Goal: Transaction & Acquisition: Purchase product/service

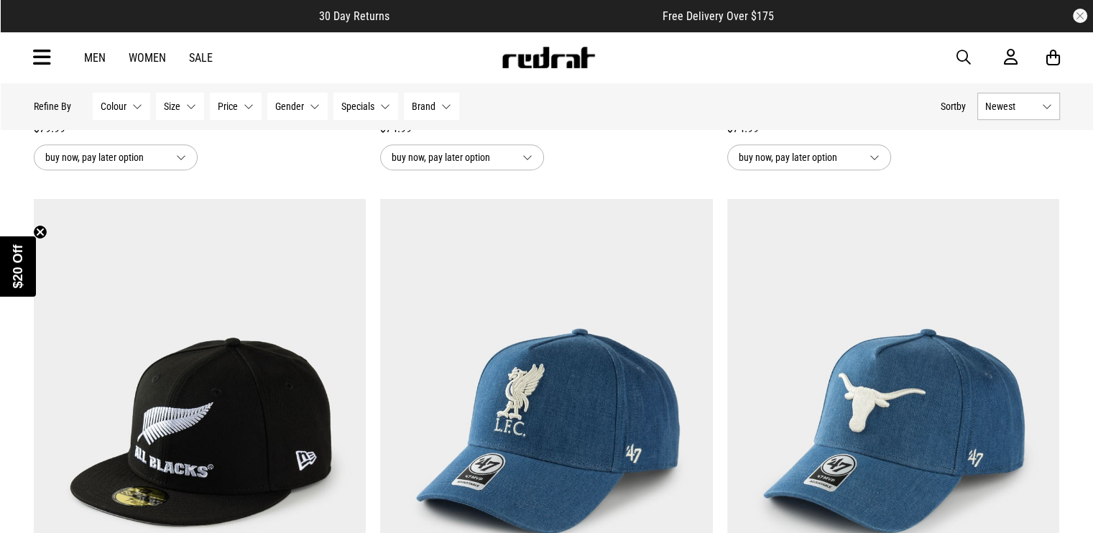
scroll to position [790, 0]
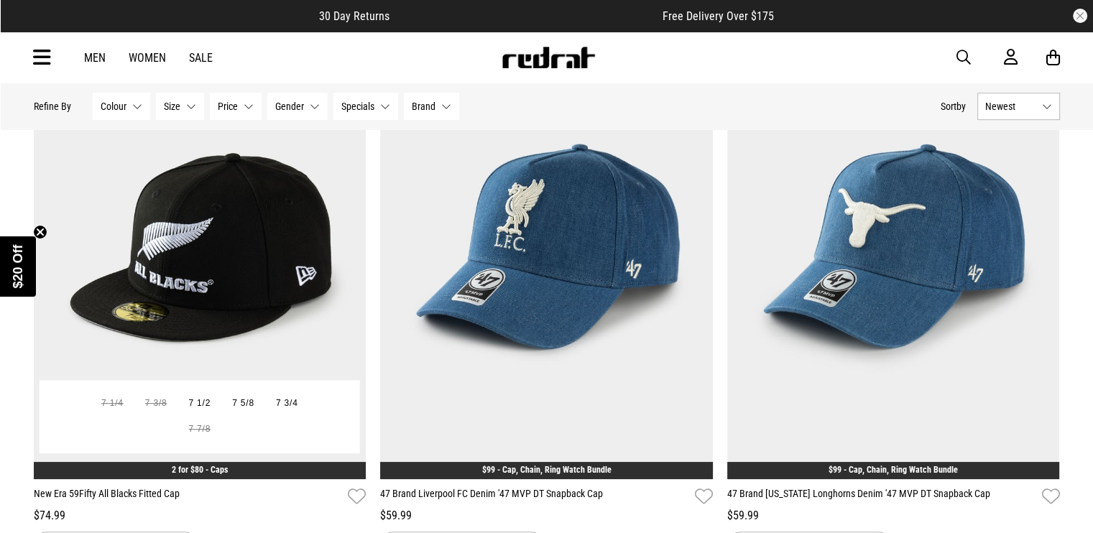
click at [211, 235] on img at bounding box center [200, 247] width 333 height 466
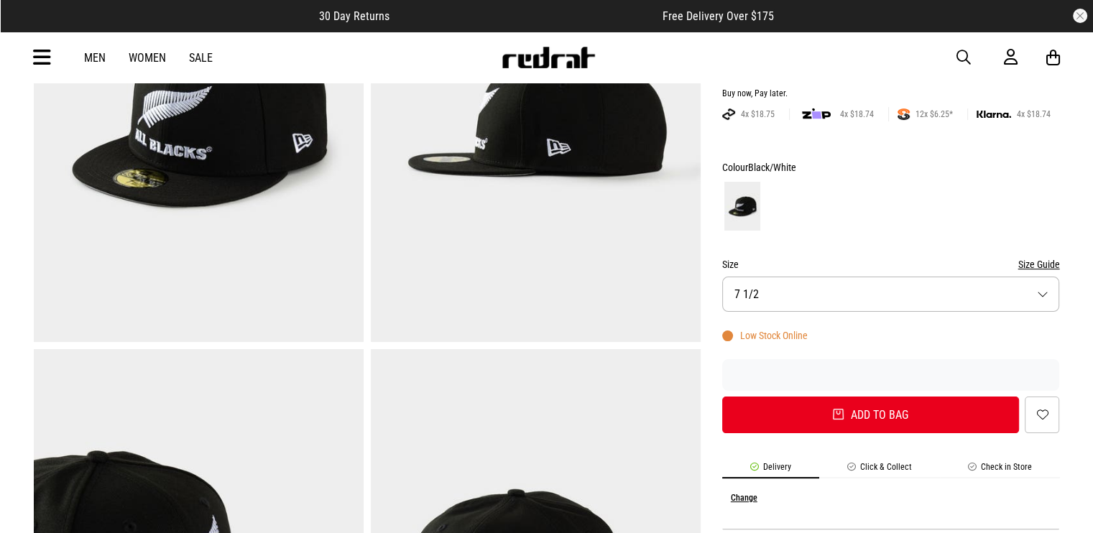
scroll to position [287, 0]
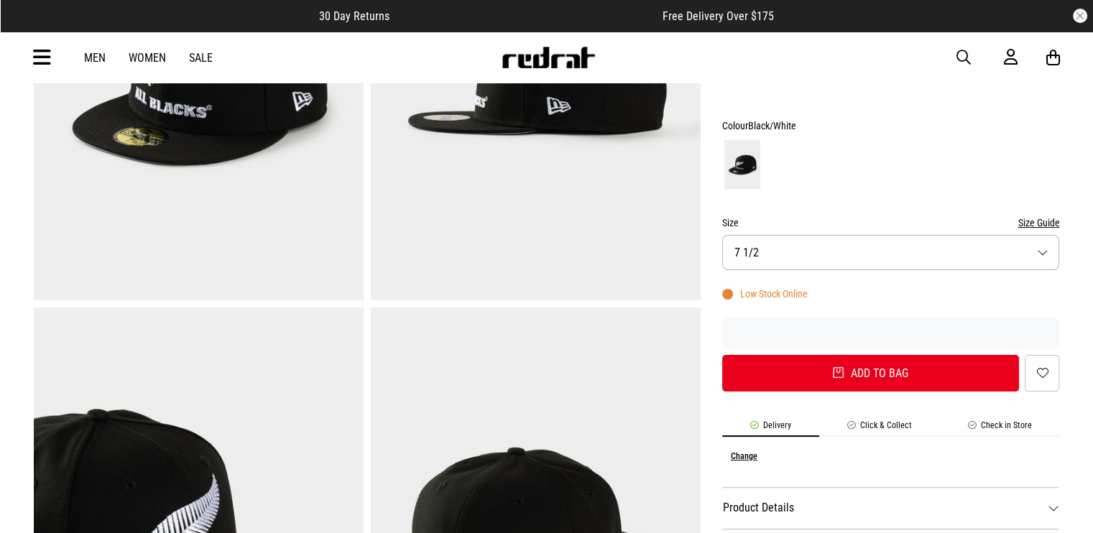
click at [758, 248] on button "Size 7 1/2" at bounding box center [891, 252] width 338 height 35
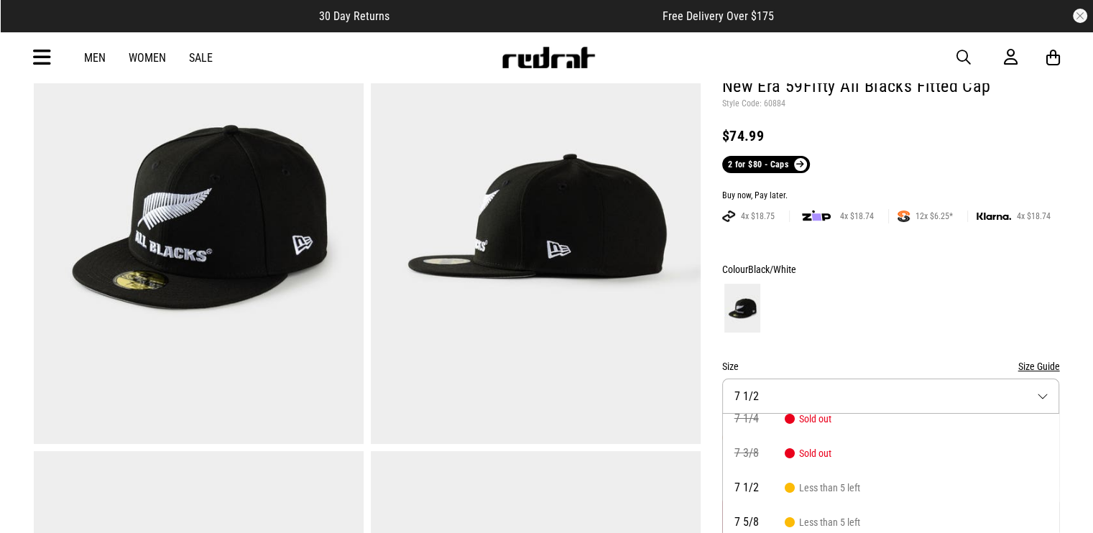
scroll to position [144, 0]
drag, startPoint x: 437, startPoint y: 285, endPoint x: 449, endPoint y: 287, distance: 12.3
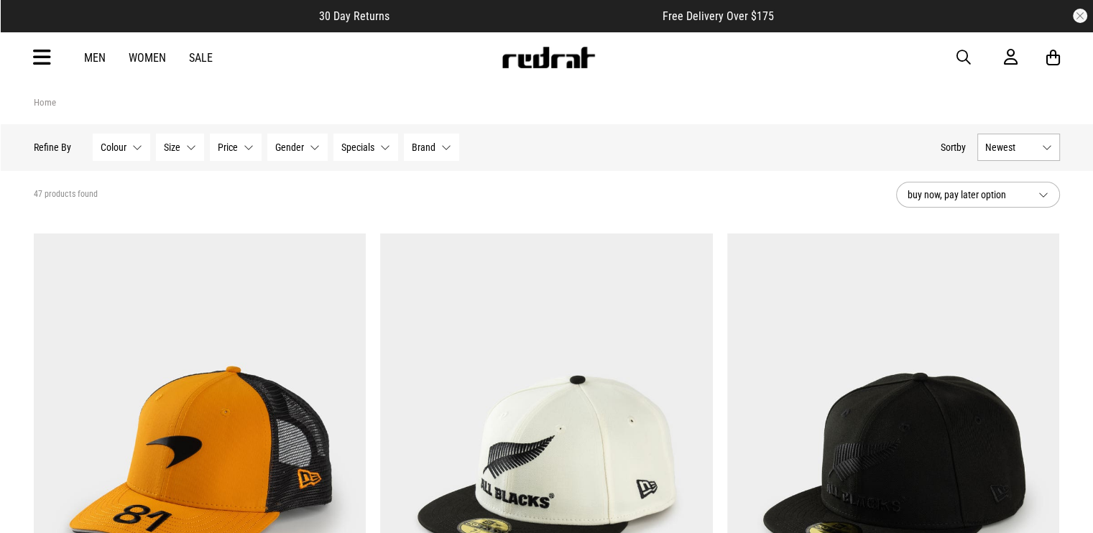
click at [945, 198] on span "buy now, pay later option" at bounding box center [966, 194] width 119 height 17
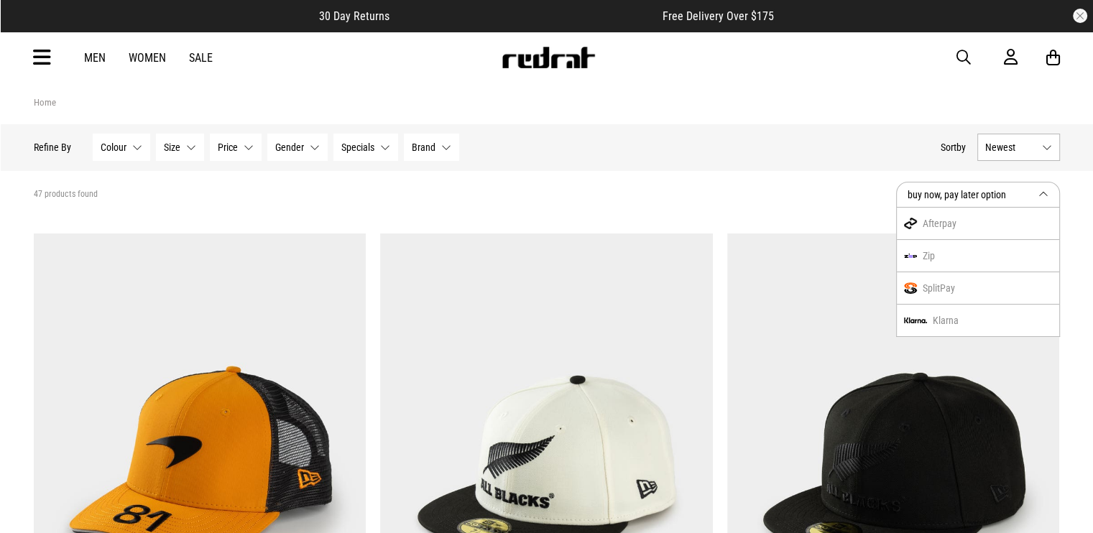
click at [797, 200] on div "47 products found" at bounding box center [459, 194] width 851 height 11
drag, startPoint x: 606, startPoint y: 192, endPoint x: 593, endPoint y: 195, distance: 12.5
click at [606, 192] on div "47 products found" at bounding box center [459, 194] width 851 height 11
click at [81, 198] on span "47 products found" at bounding box center [66, 194] width 64 height 11
click at [55, 152] on p "Refine By" at bounding box center [52, 147] width 37 height 11
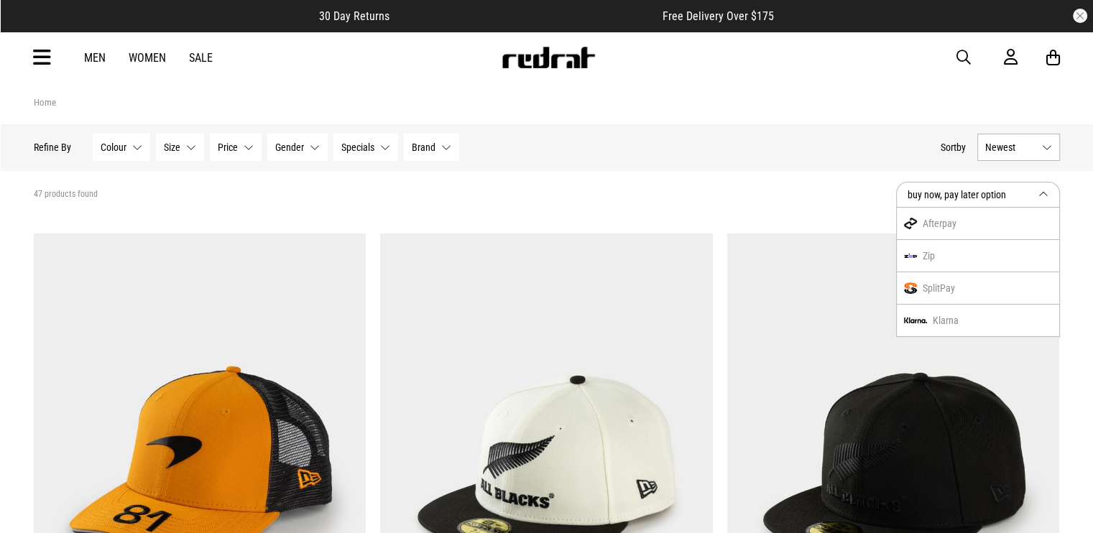
click at [46, 54] on icon at bounding box center [42, 58] width 18 height 24
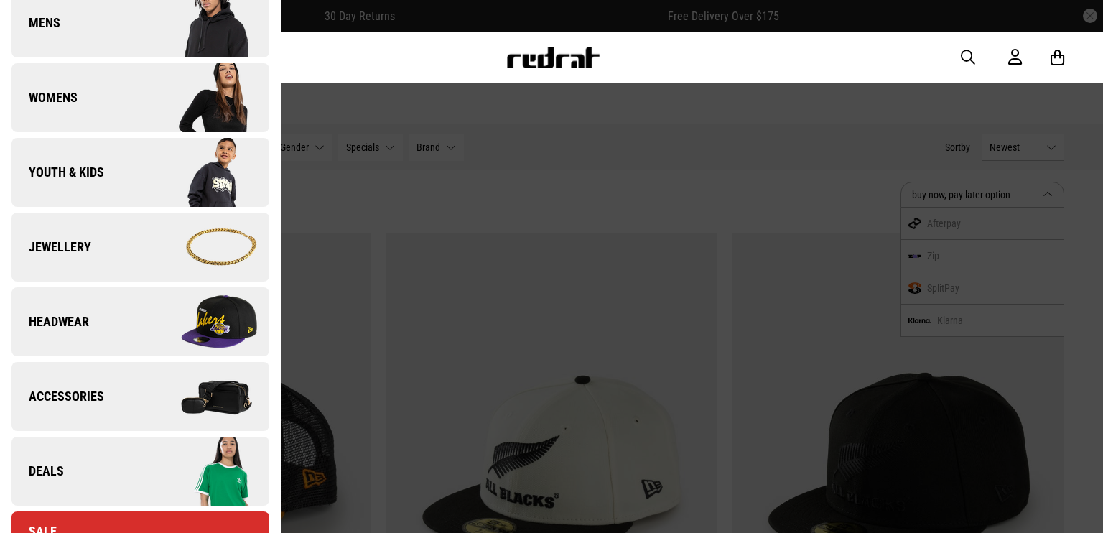
scroll to position [287, 0]
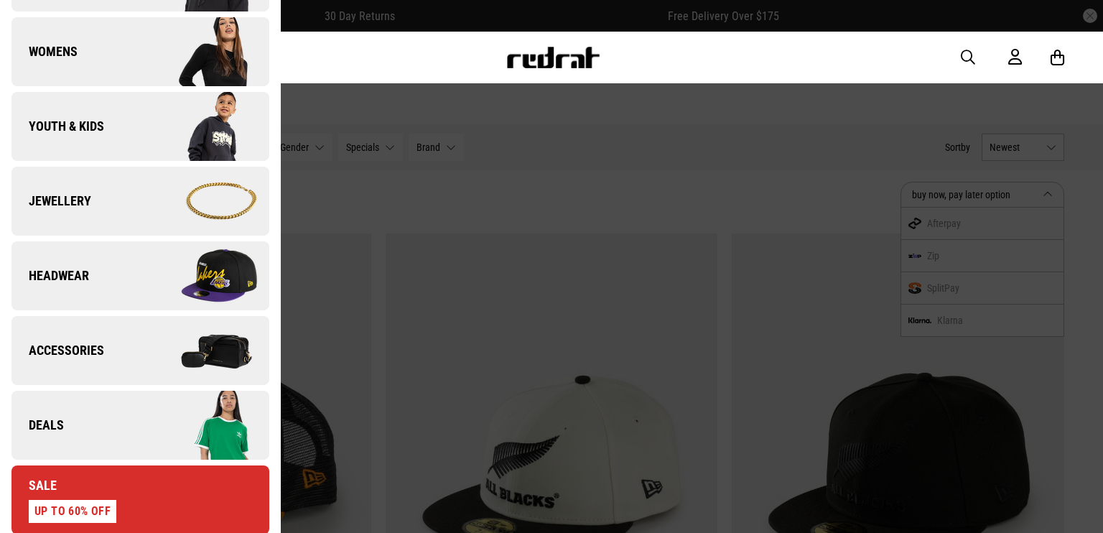
click at [75, 269] on span "Headwear" at bounding box center [50, 275] width 78 height 17
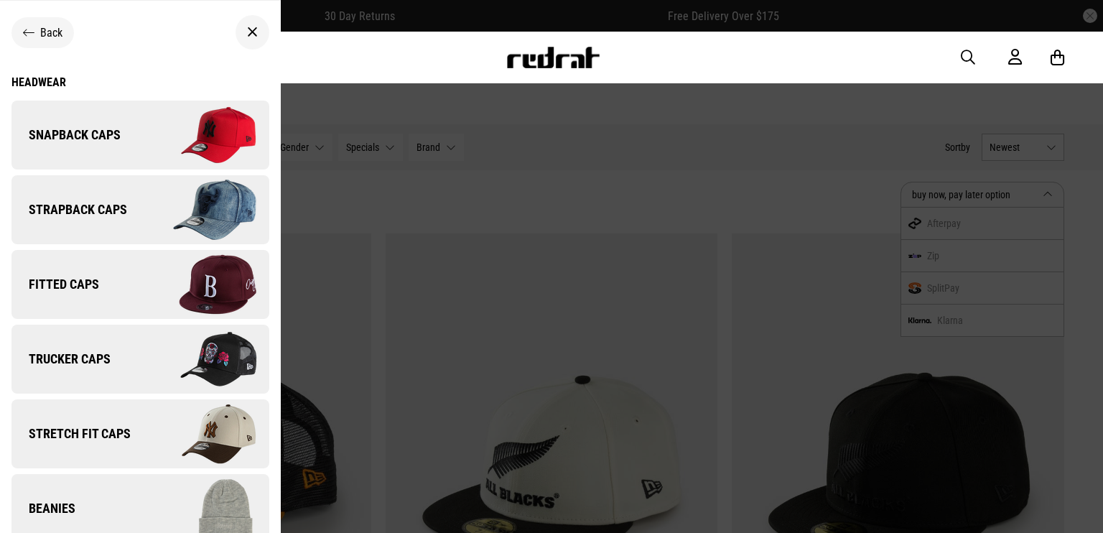
click at [130, 271] on link "Fitted Caps" at bounding box center [140, 284] width 258 height 69
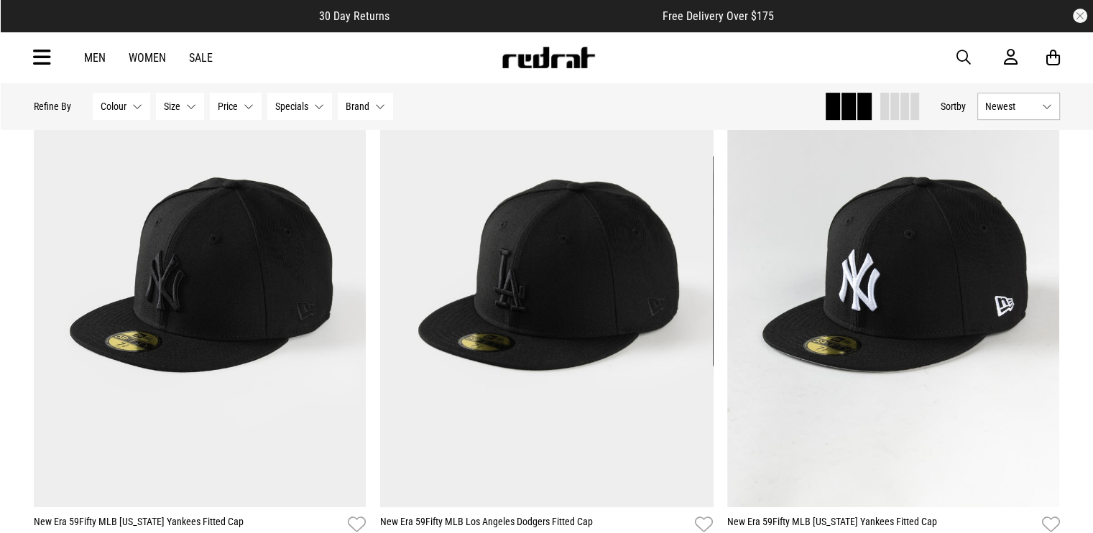
scroll to position [790, 0]
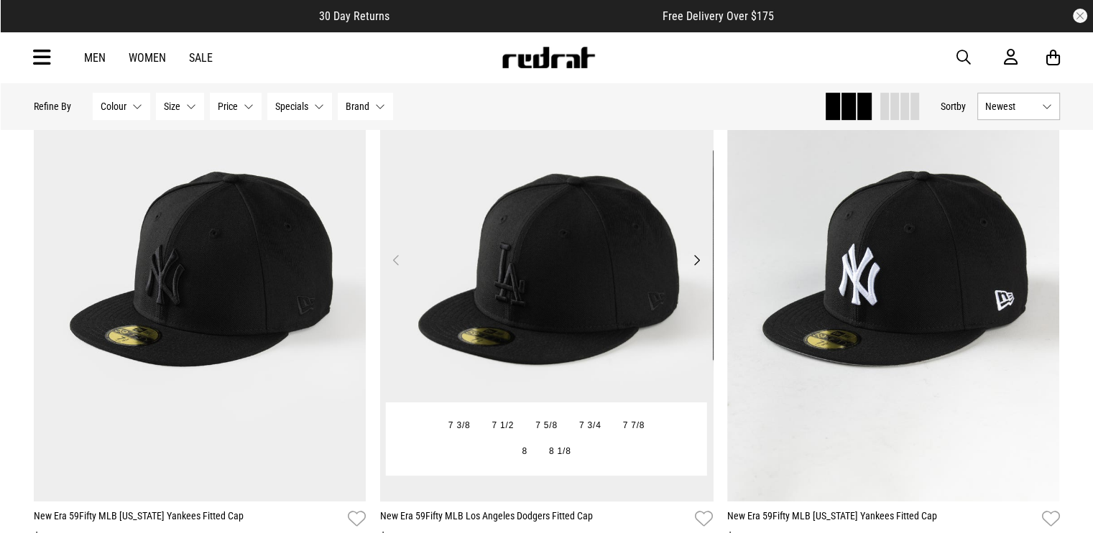
click at [695, 259] on button "Next" at bounding box center [697, 259] width 18 height 17
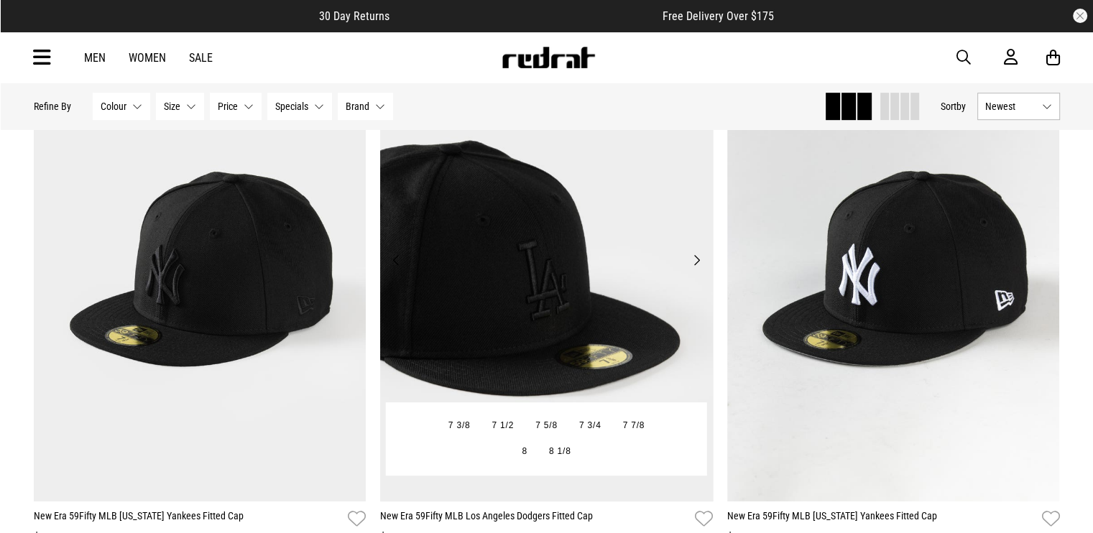
click at [695, 259] on button "Next" at bounding box center [697, 259] width 18 height 17
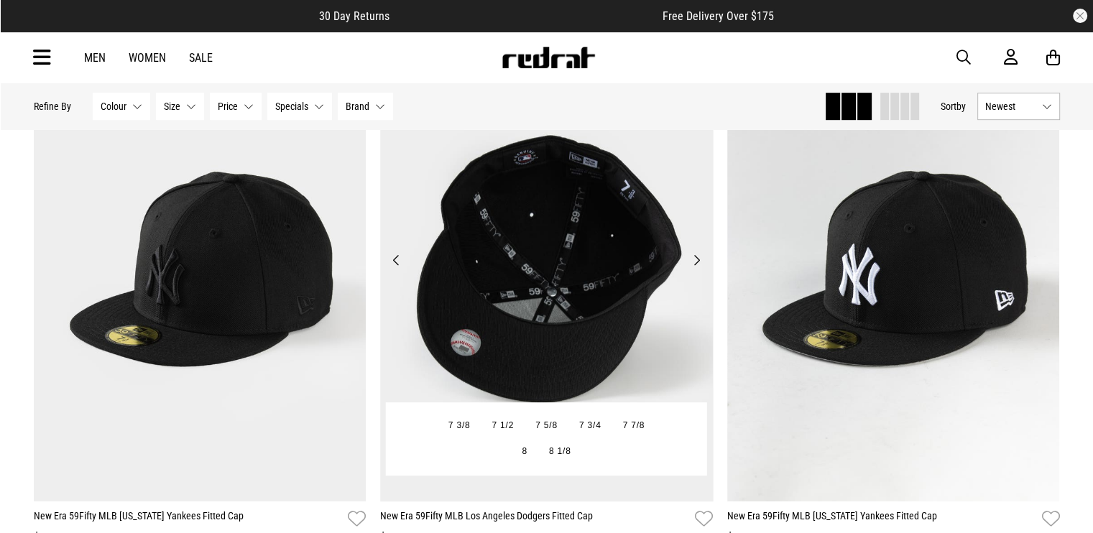
click at [695, 259] on button "Next" at bounding box center [697, 259] width 18 height 17
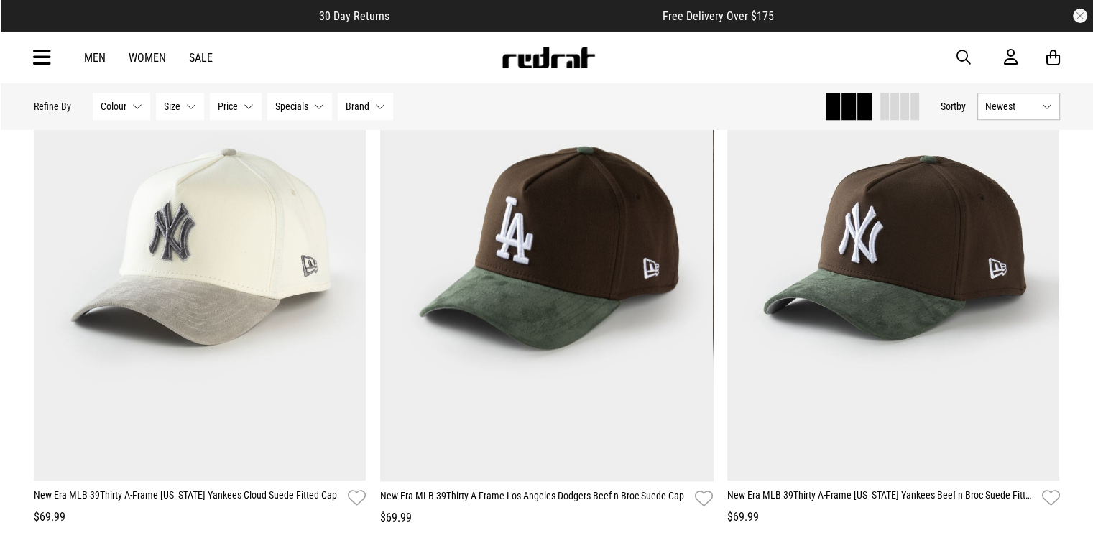
scroll to position [1365, 0]
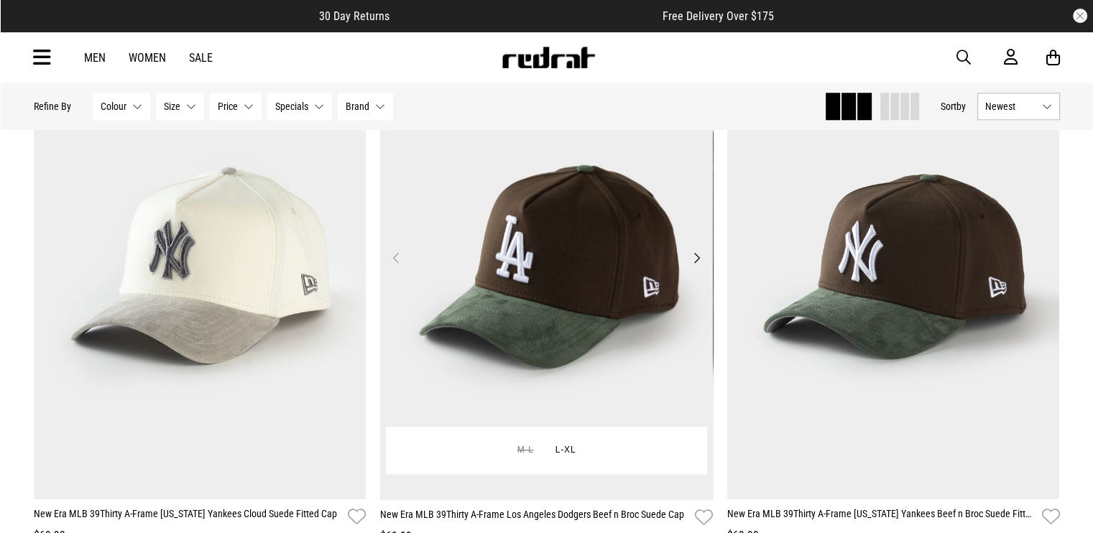
click at [695, 264] on button "Next" at bounding box center [697, 257] width 18 height 17
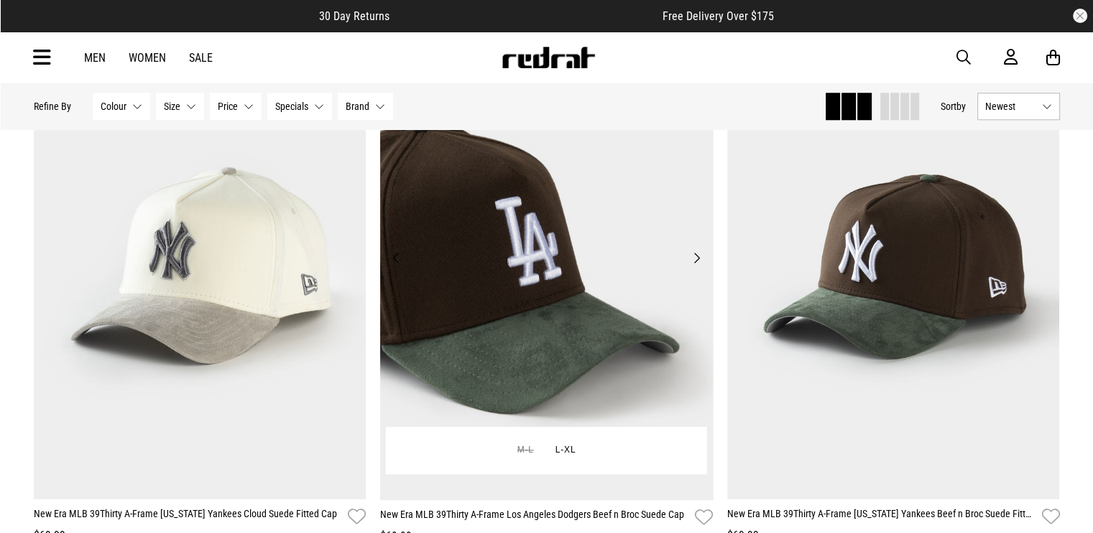
click at [696, 264] on button "Next" at bounding box center [697, 257] width 18 height 17
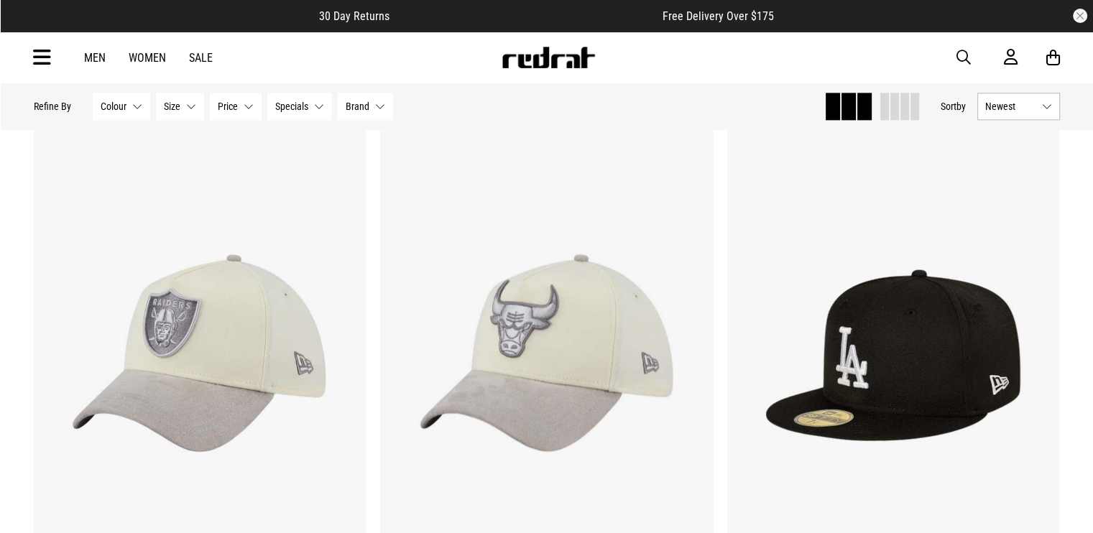
scroll to position [1868, 0]
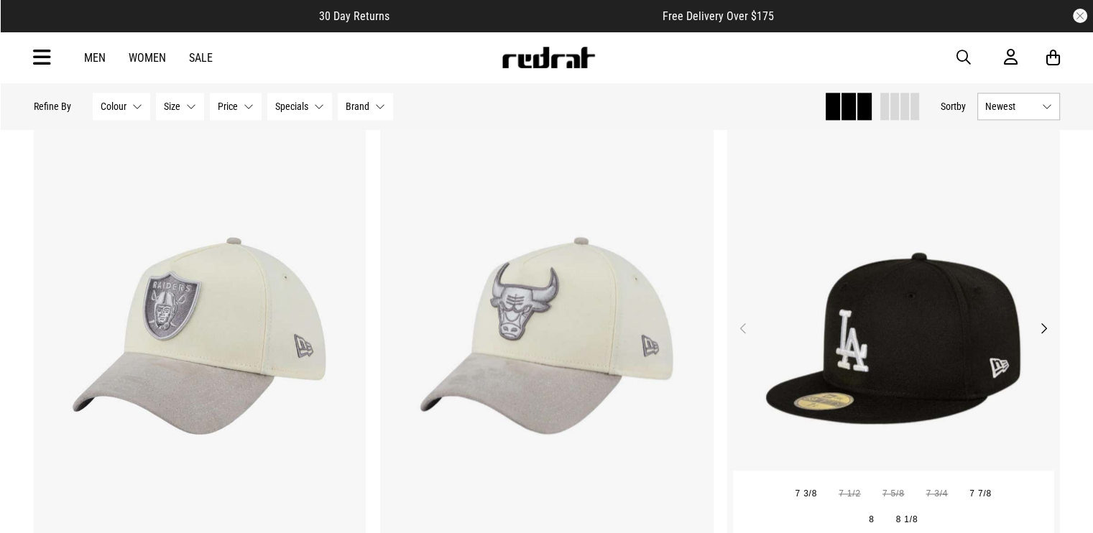
click at [1055, 324] on img at bounding box center [893, 337] width 333 height 466
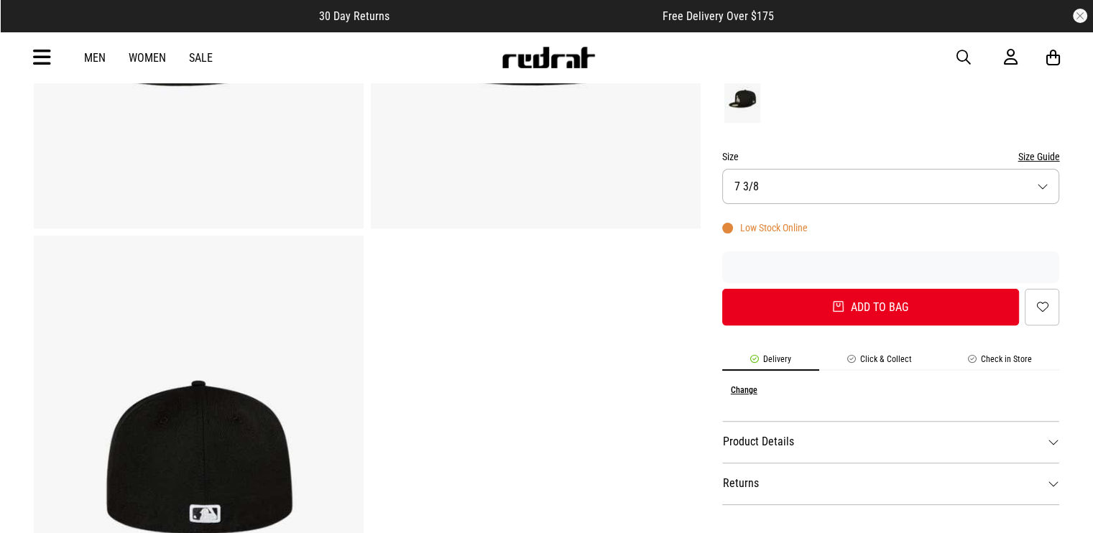
click at [754, 182] on span "7 3/8" at bounding box center [746, 187] width 24 height 14
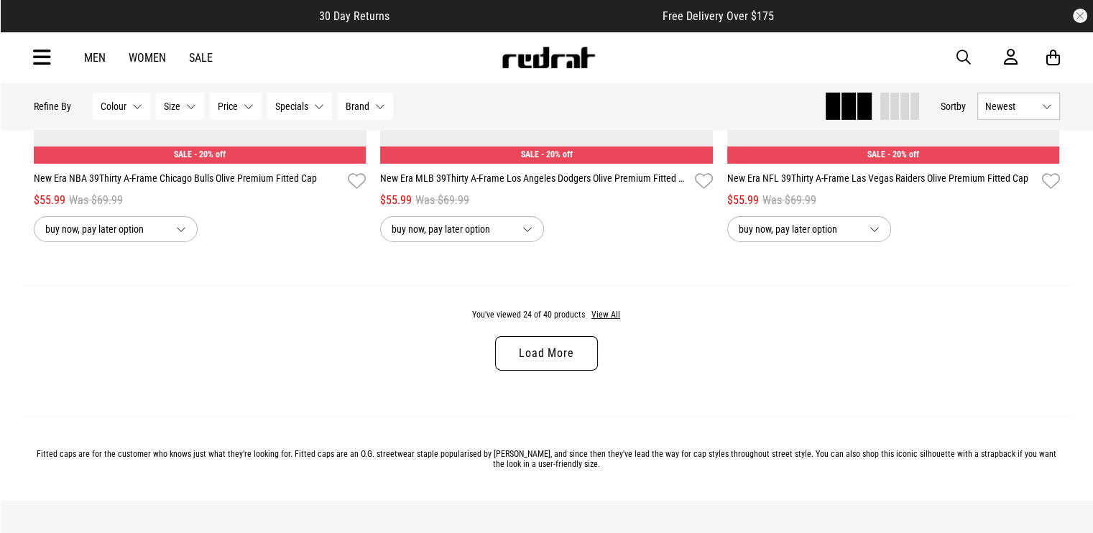
scroll to position [4525, 0]
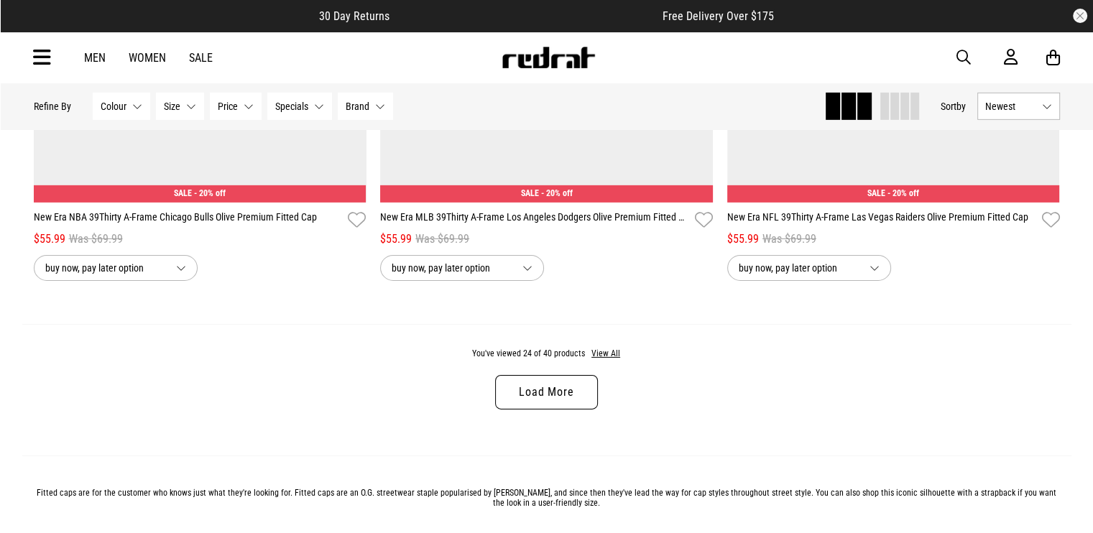
click at [551, 399] on link "Load More" at bounding box center [546, 392] width 102 height 34
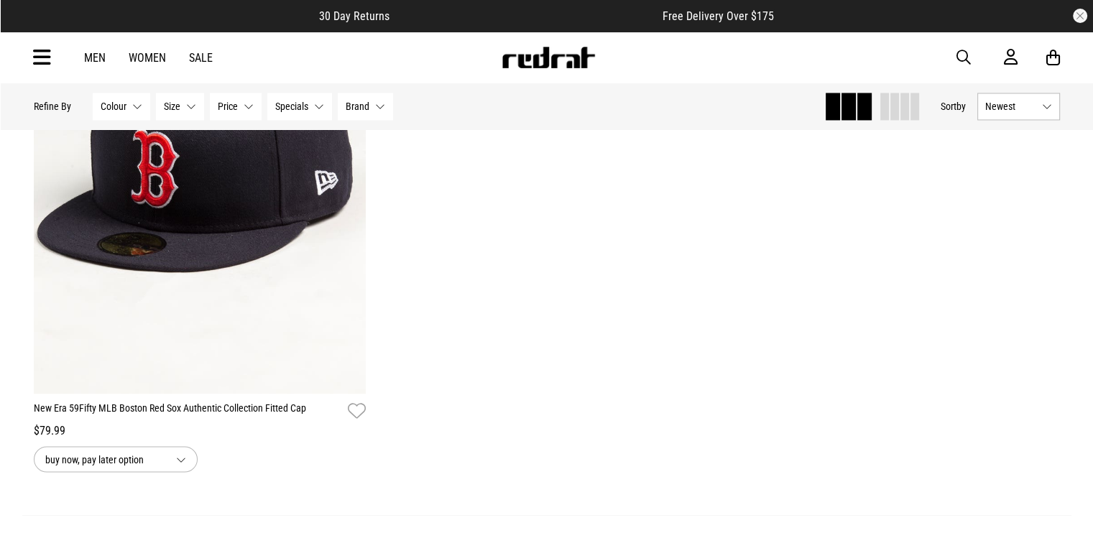
scroll to position [7676, 0]
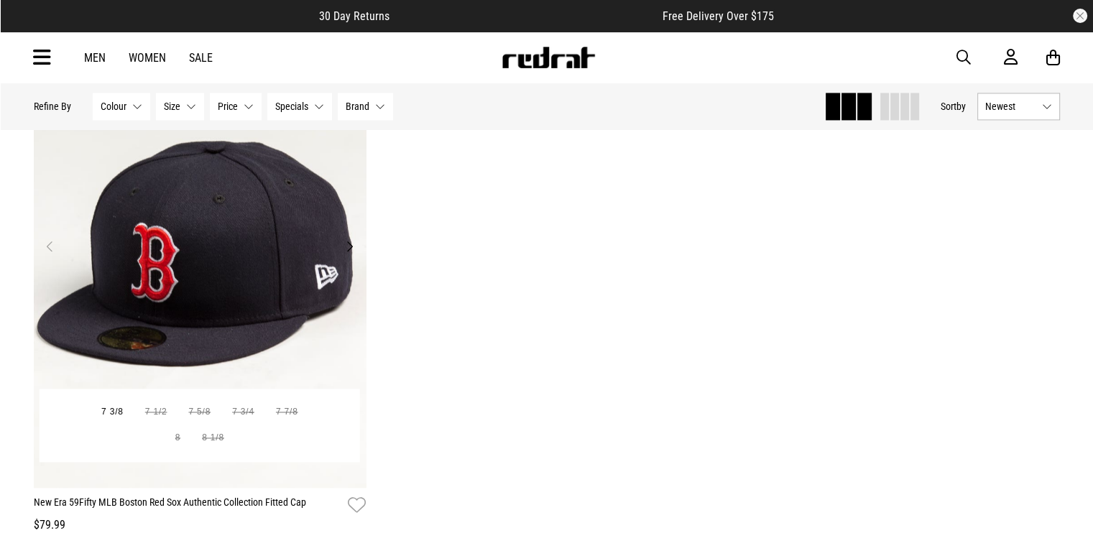
click at [351, 252] on button "Next" at bounding box center [350, 246] width 18 height 17
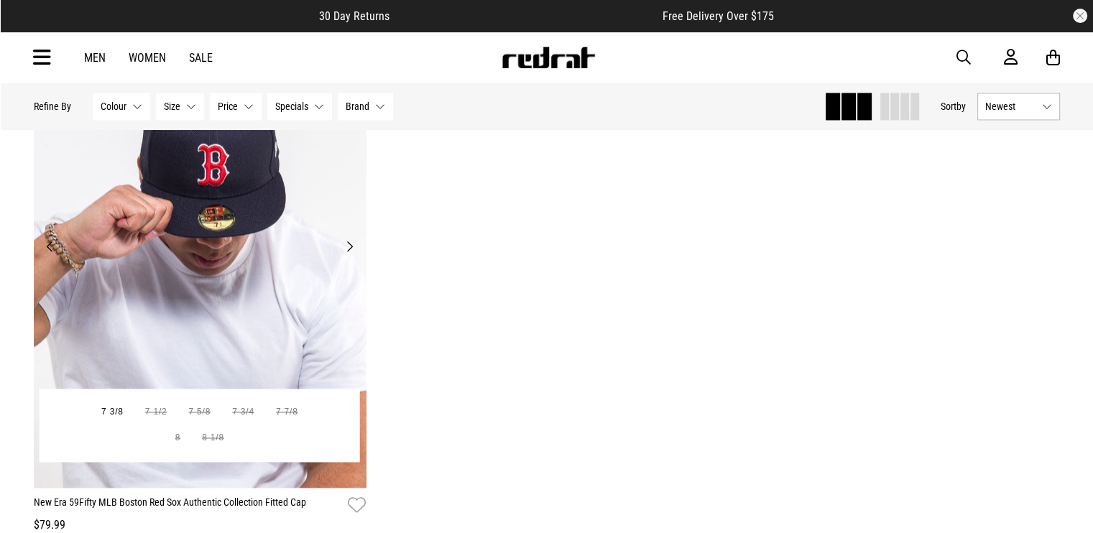
click at [351, 252] on button "Next" at bounding box center [350, 246] width 18 height 17
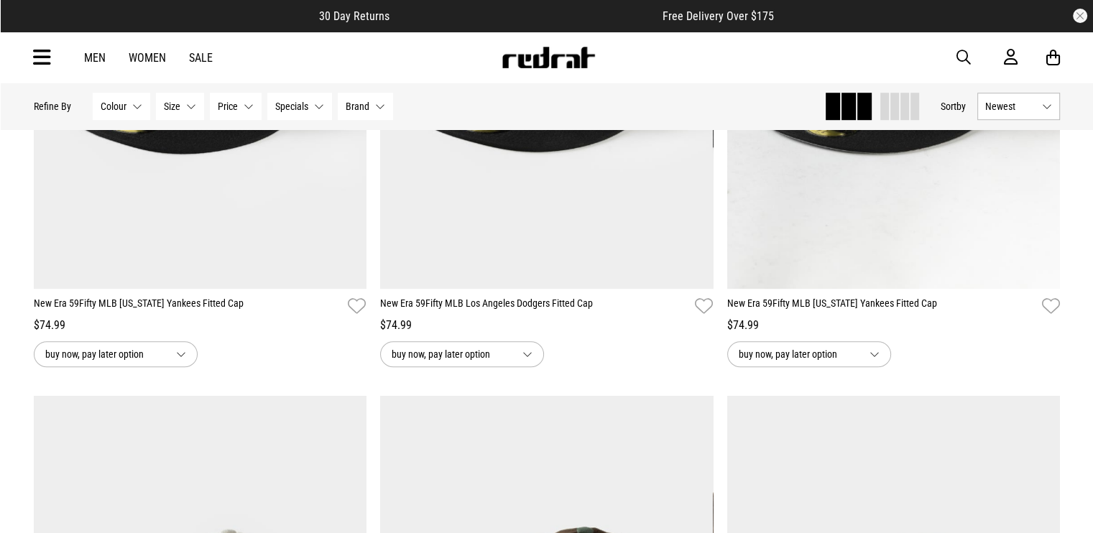
scroll to position [994, 0]
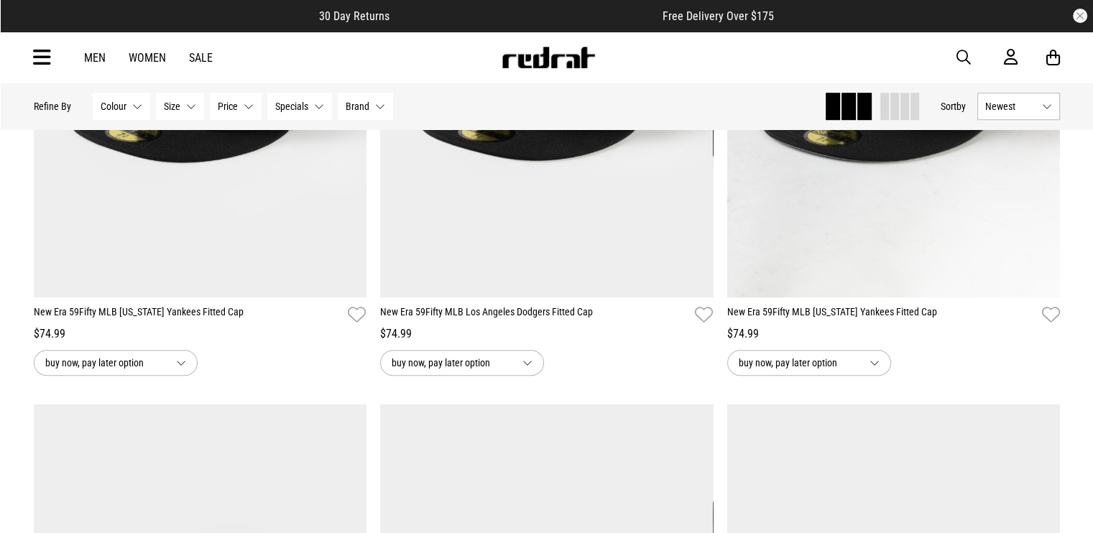
click at [172, 112] on button "Size None selected" at bounding box center [180, 106] width 48 height 27
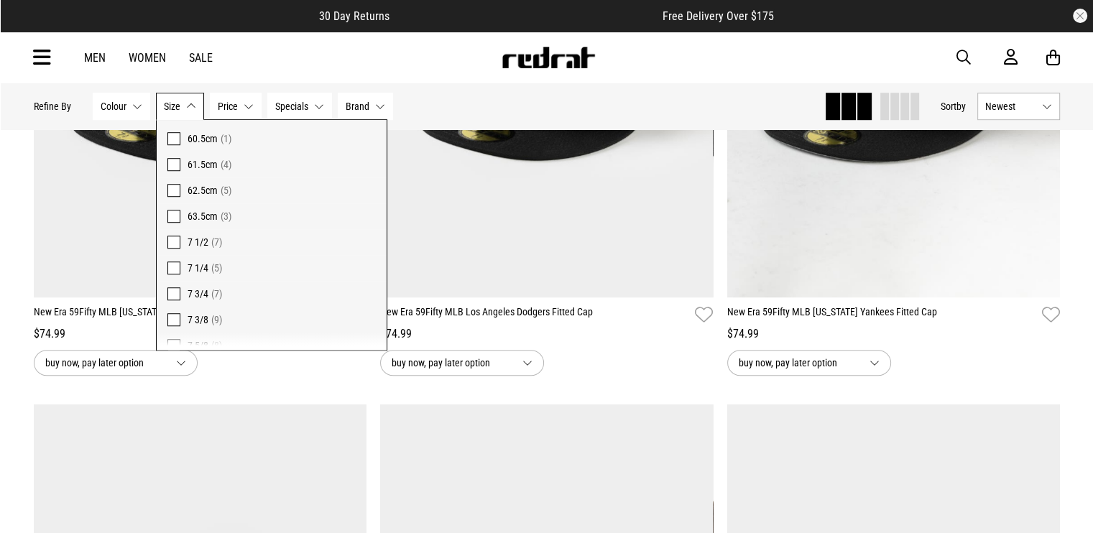
scroll to position [72, 0]
click at [167, 262] on span at bounding box center [173, 262] width 13 height 13
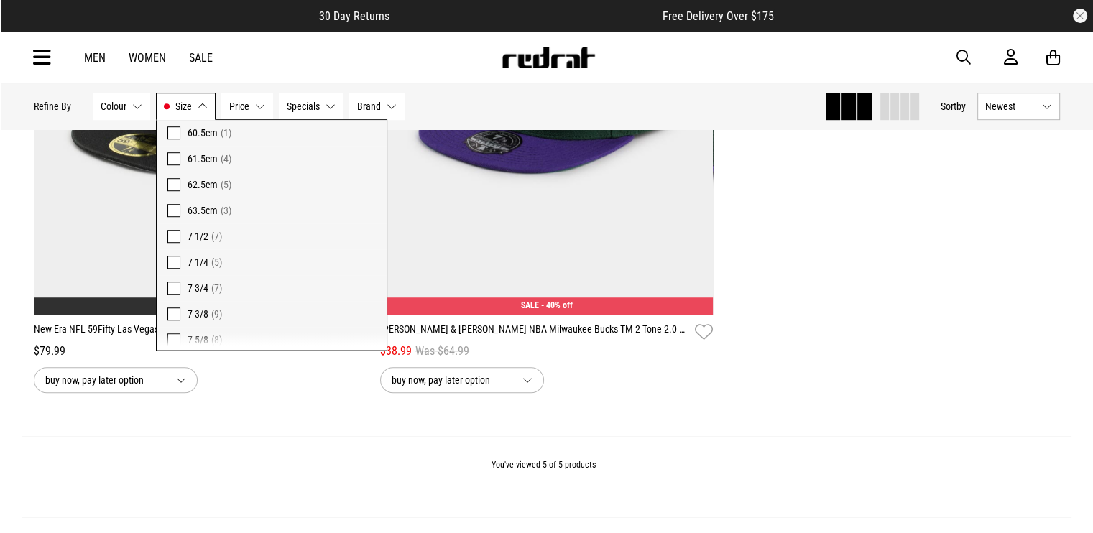
scroll to position [1012, 0]
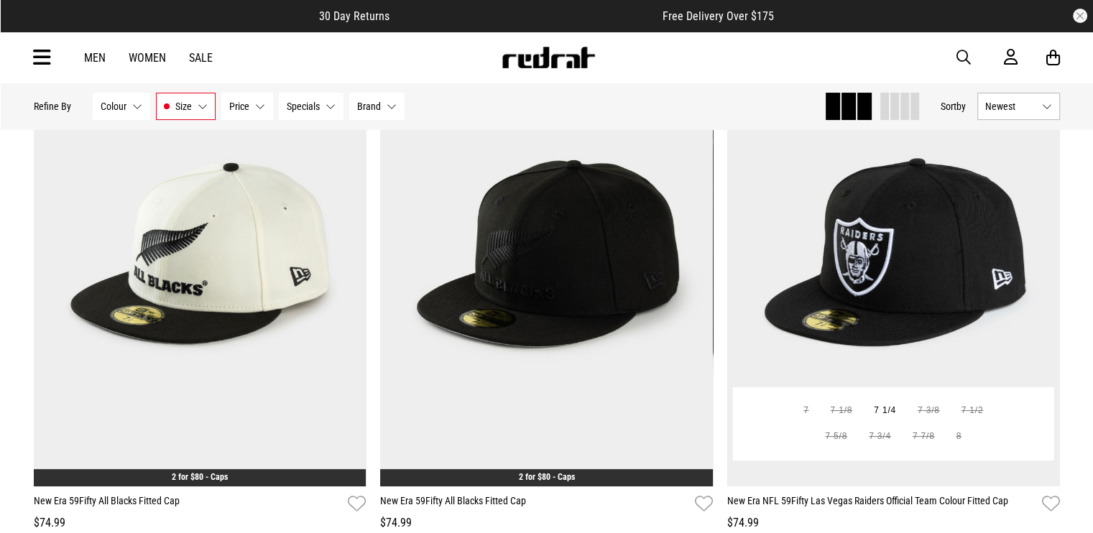
scroll to position [216, 0]
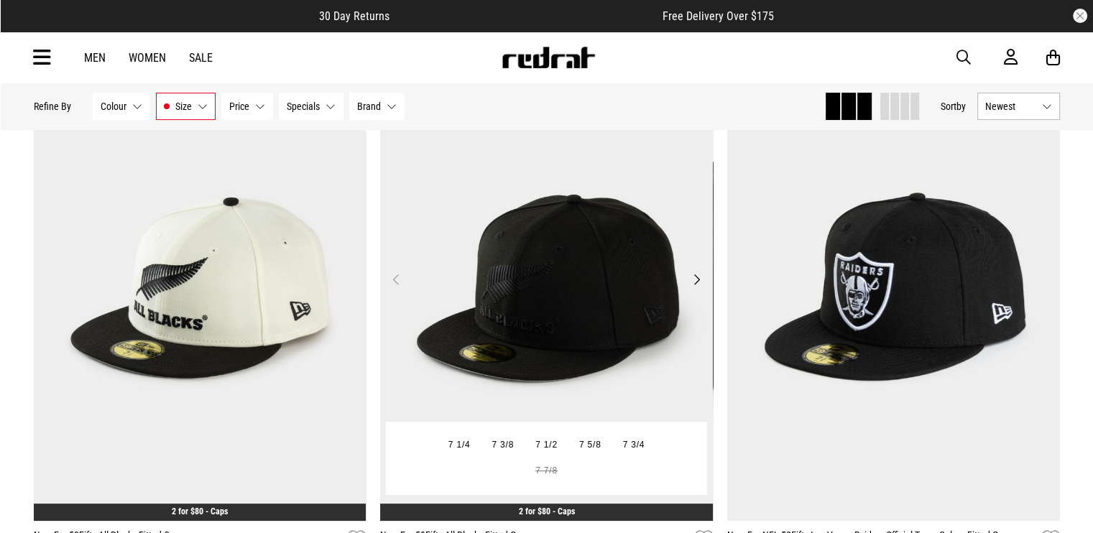
click at [587, 295] on img at bounding box center [546, 288] width 333 height 466
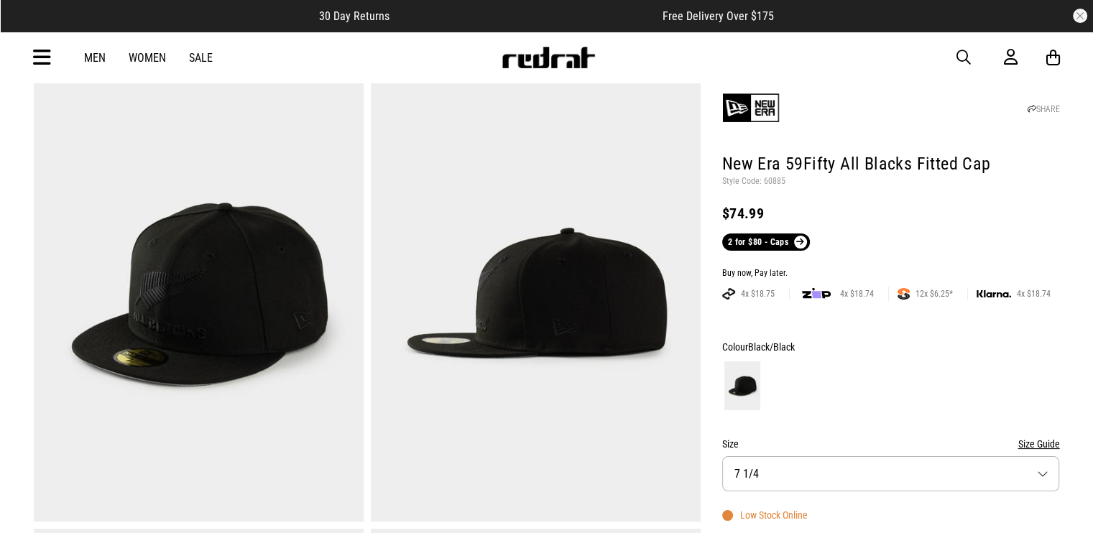
scroll to position [72, 0]
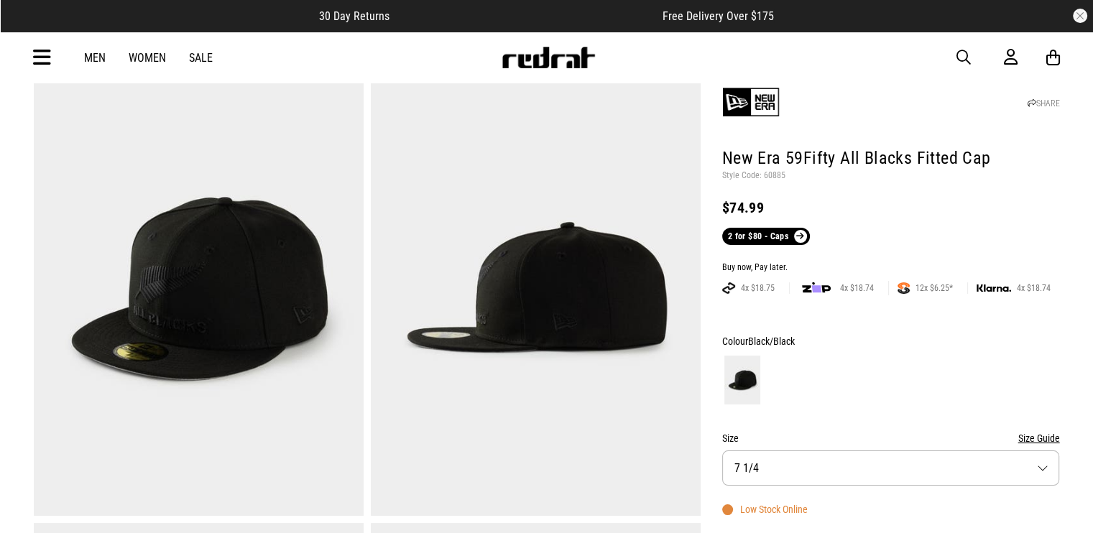
click at [494, 296] on img at bounding box center [536, 288] width 330 height 455
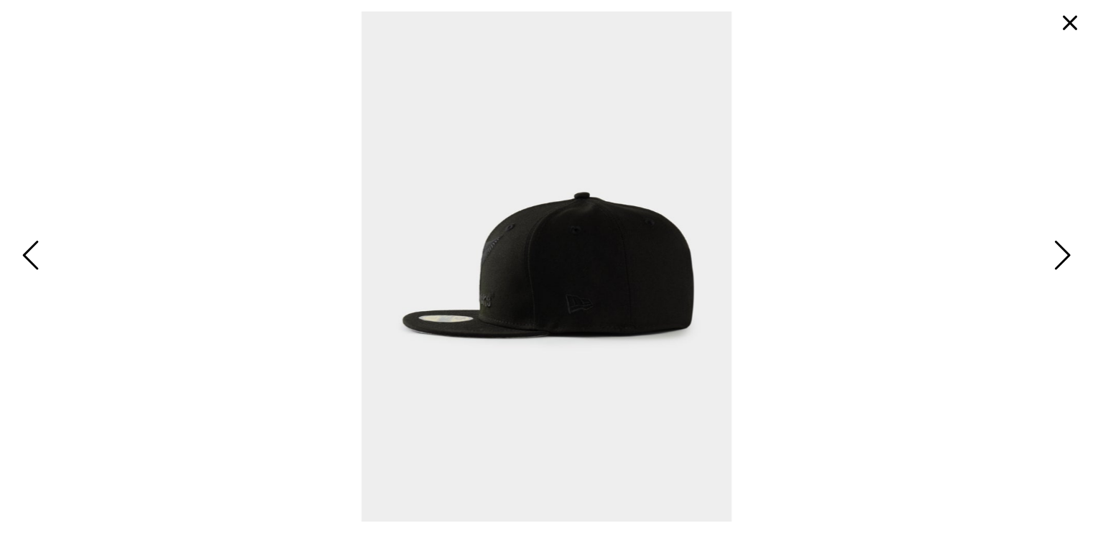
scroll to position [0, 0]
click at [1068, 254] on span "Next" at bounding box center [1060, 257] width 22 height 42
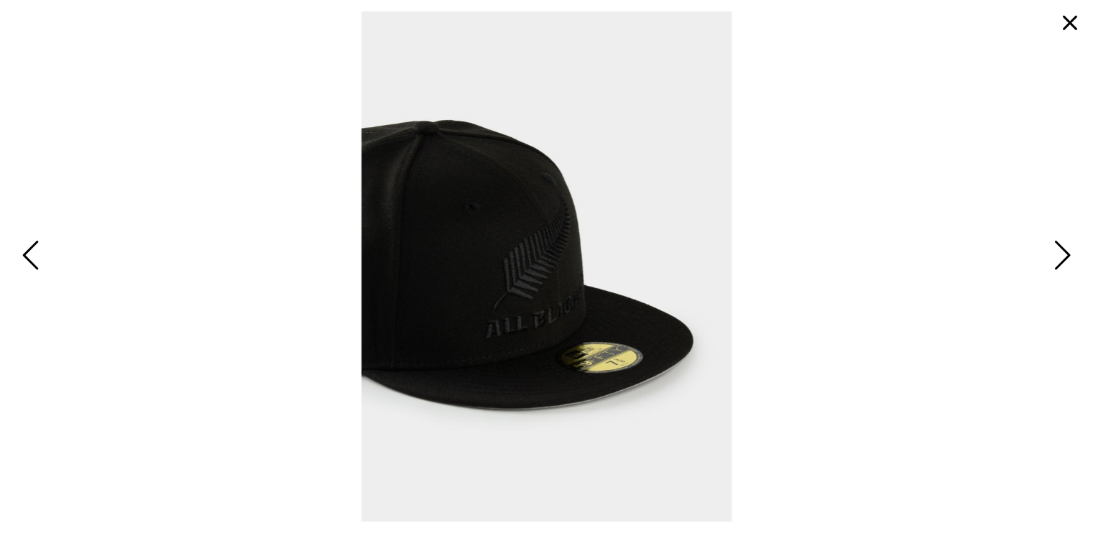
click at [1075, 27] on button "button" at bounding box center [1069, 23] width 34 height 34
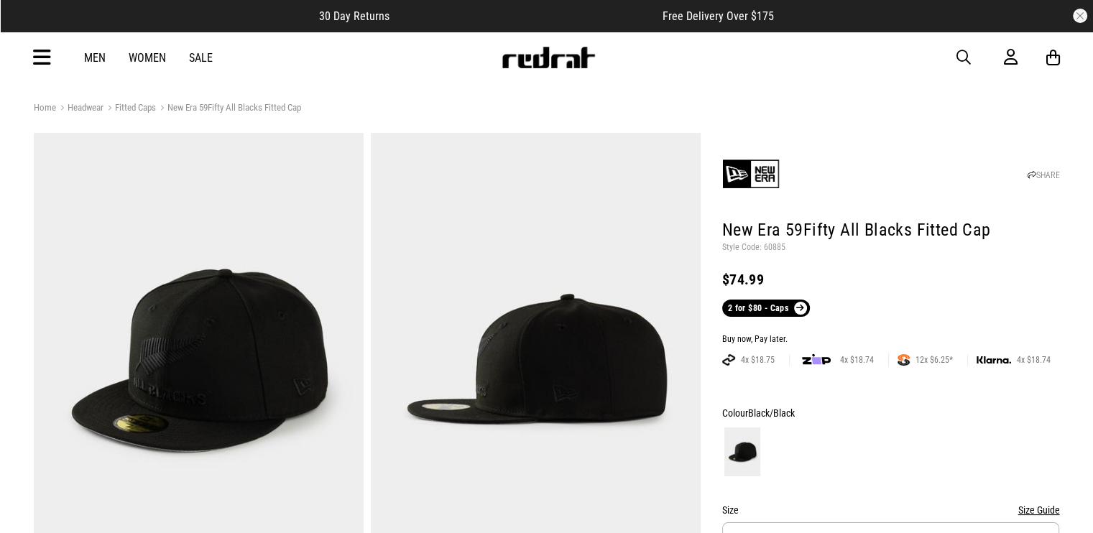
click at [749, 305] on link "2 for $80 - Caps" at bounding box center [766, 308] width 88 height 17
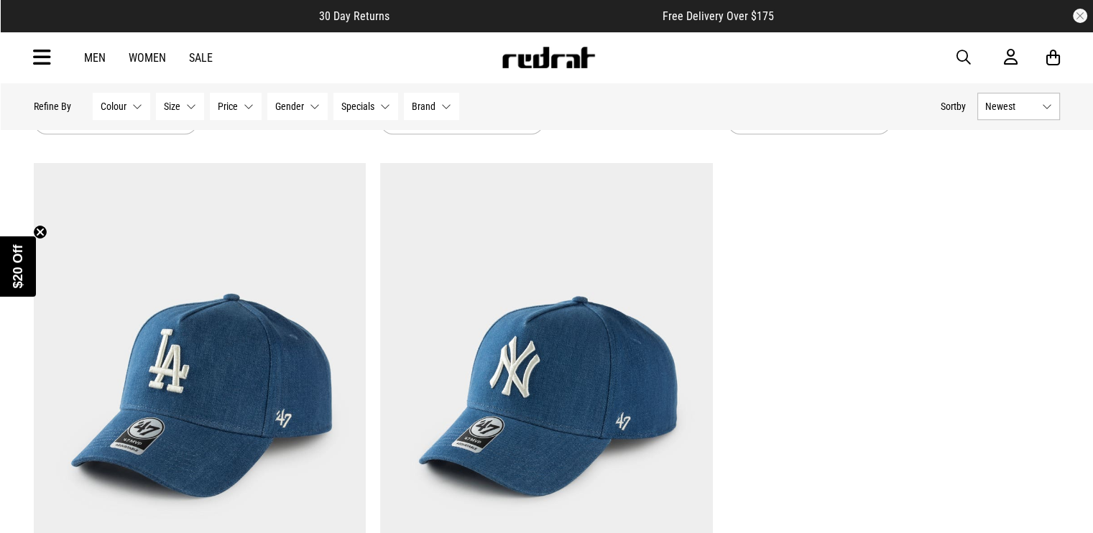
scroll to position [1221, 0]
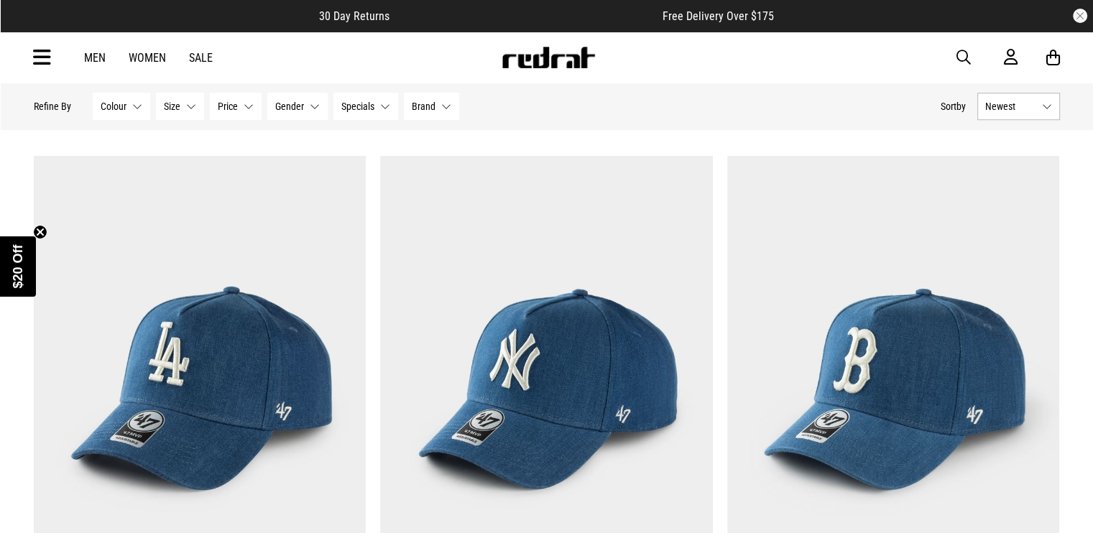
click at [233, 343] on img at bounding box center [200, 389] width 333 height 466
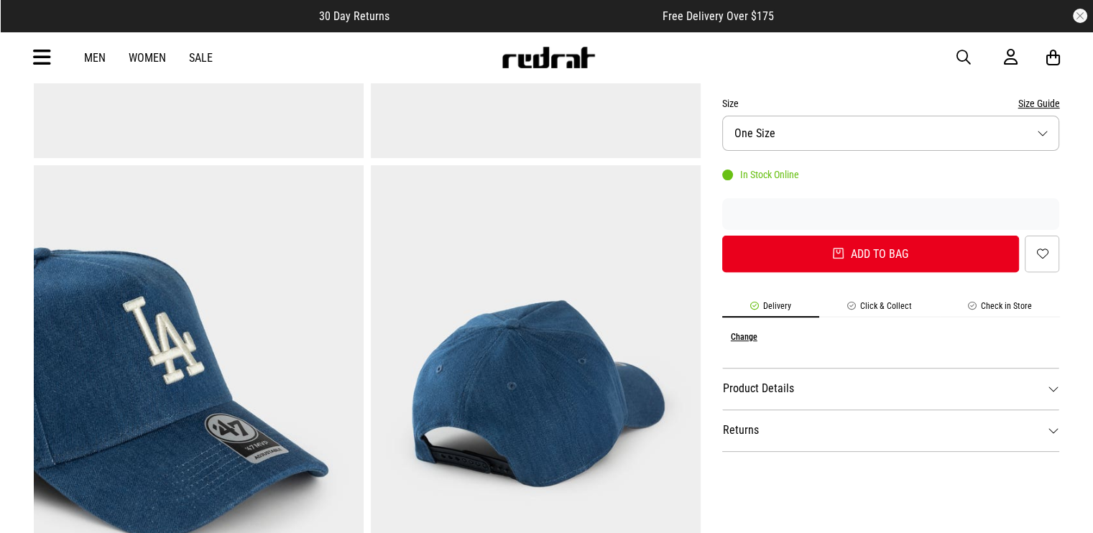
scroll to position [431, 0]
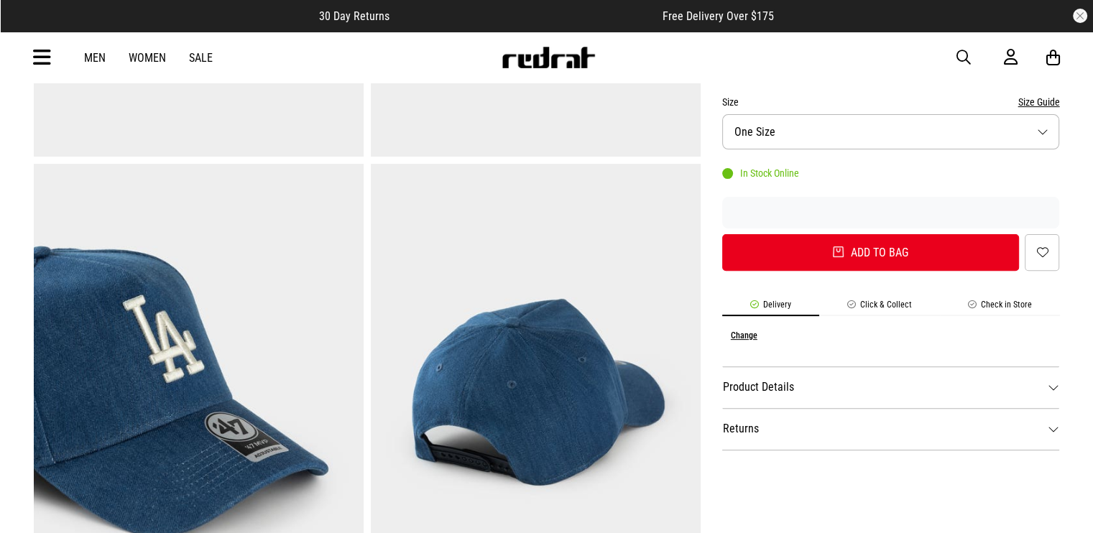
drag, startPoint x: 436, startPoint y: 330, endPoint x: 445, endPoint y: 320, distance: 13.7
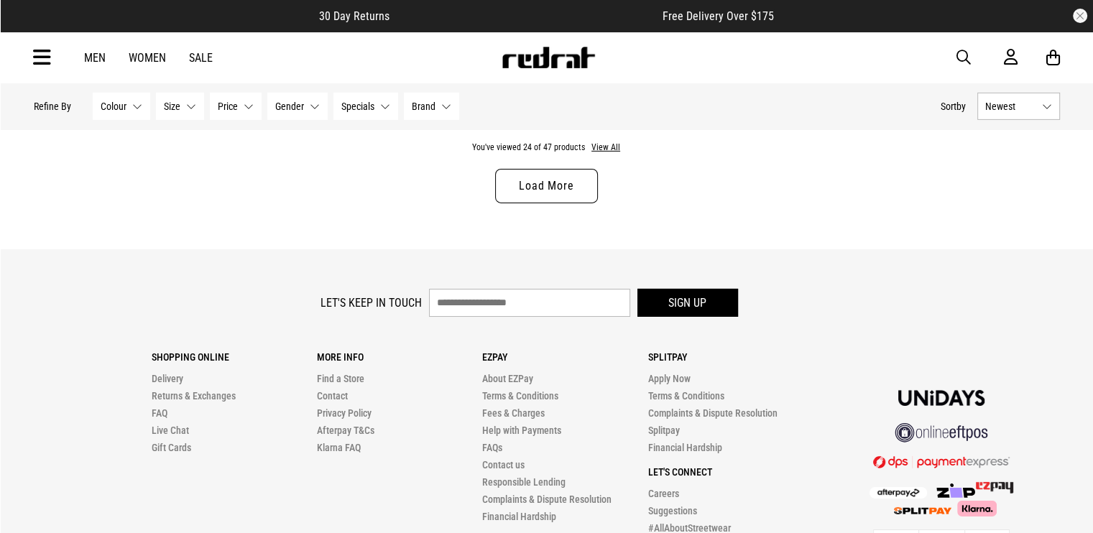
scroll to position [4711, 0]
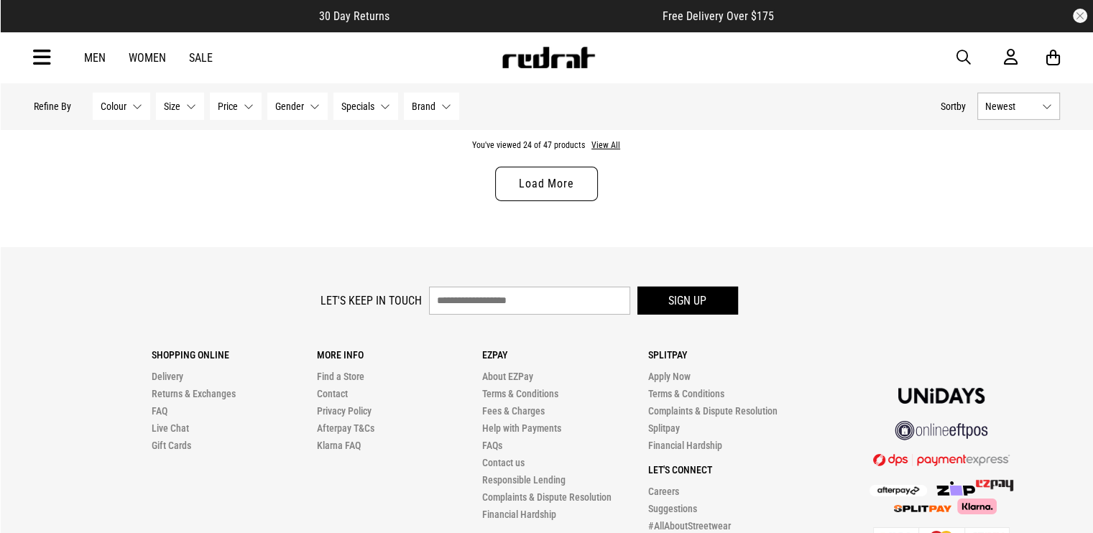
click at [555, 187] on link "Load More" at bounding box center [546, 184] width 102 height 34
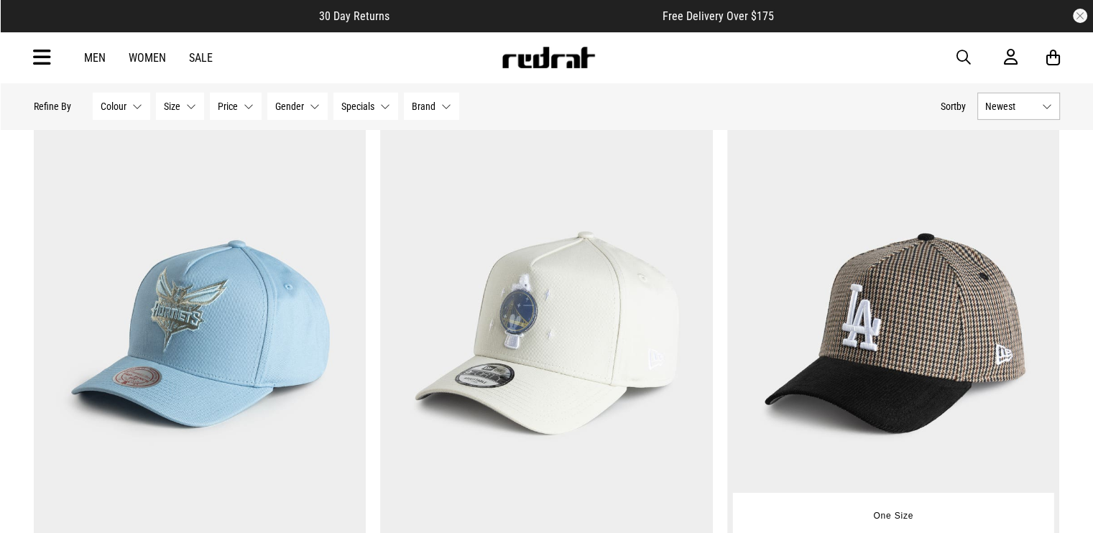
click at [945, 335] on img at bounding box center [893, 334] width 333 height 466
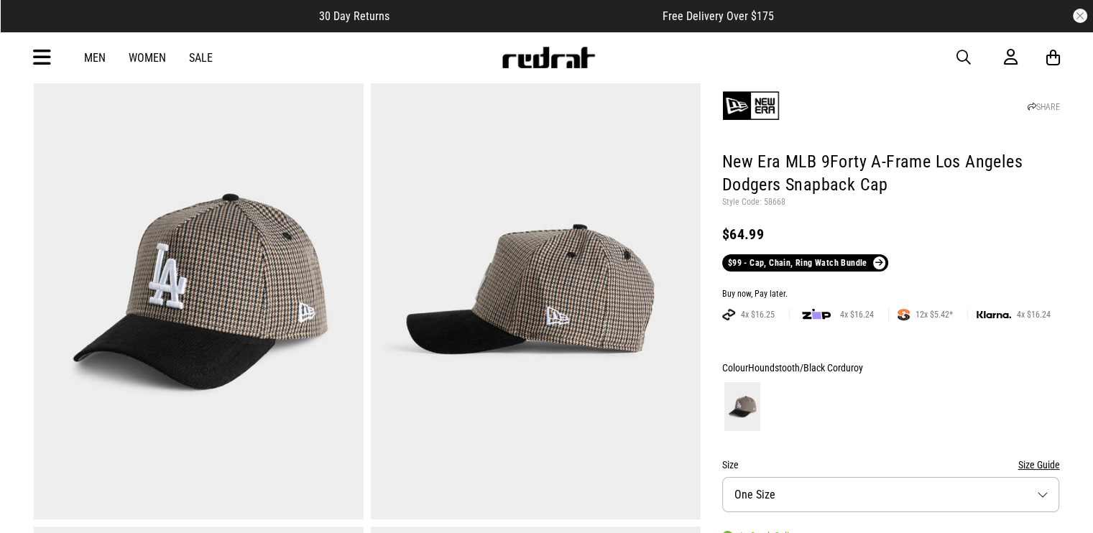
scroll to position [72, 0]
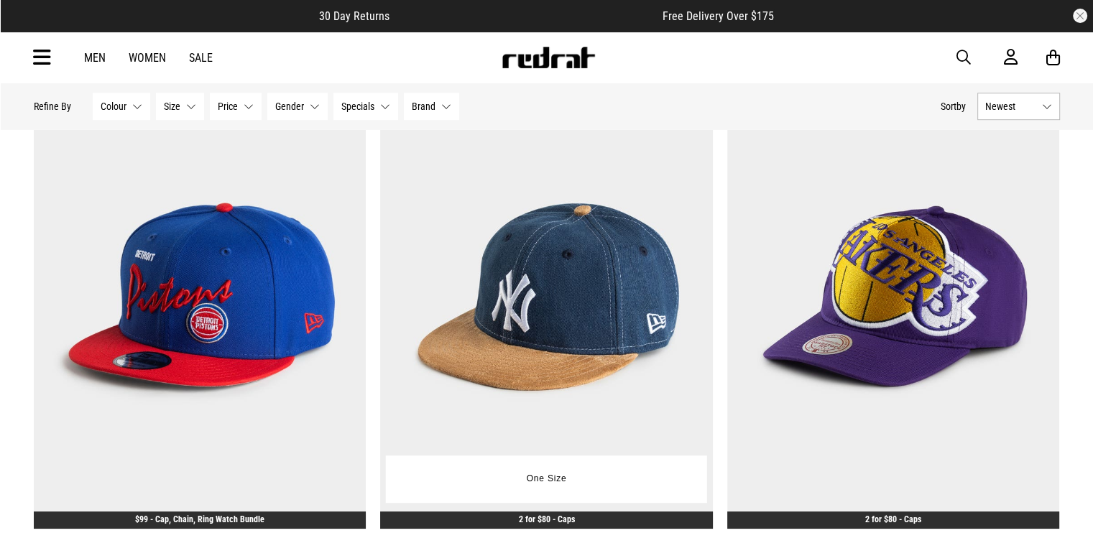
click at [535, 292] on img at bounding box center [546, 297] width 333 height 466
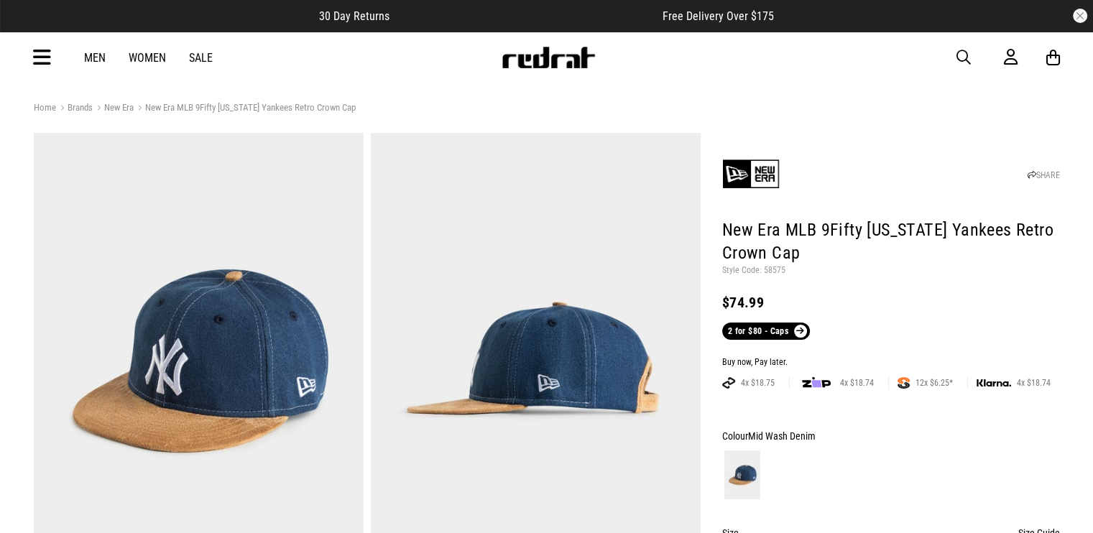
drag, startPoint x: 707, startPoint y: 375, endPoint x: 625, endPoint y: 386, distance: 82.6
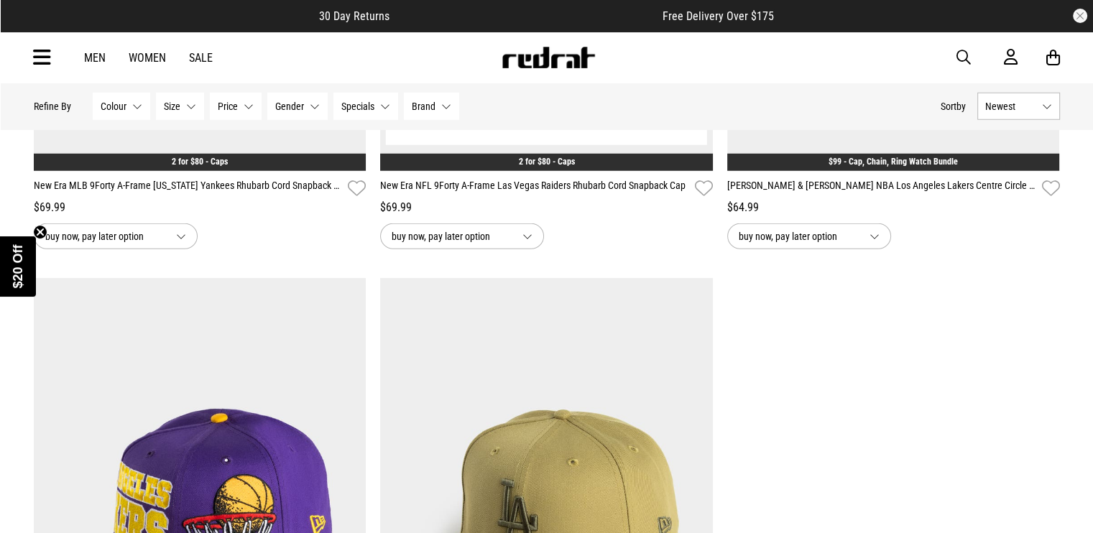
scroll to position [4150, 0]
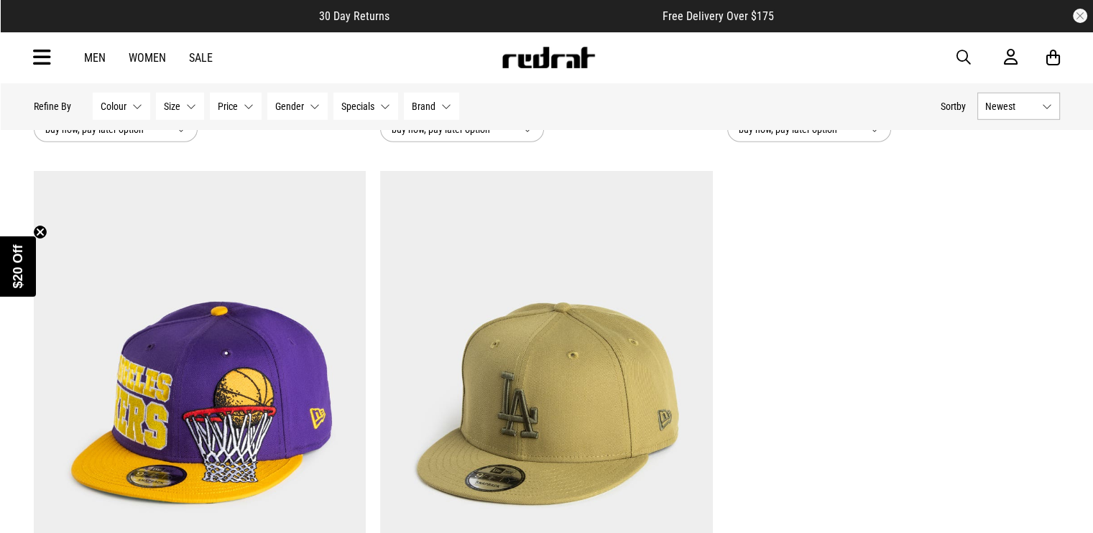
click at [595, 389] on img at bounding box center [546, 404] width 333 height 466
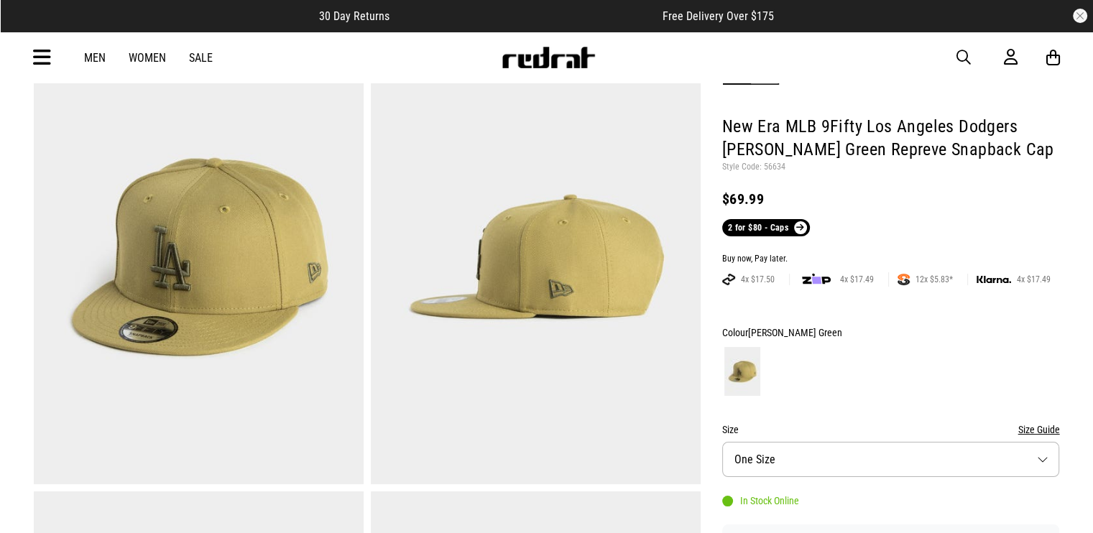
scroll to position [216, 0]
